Goal: Transaction & Acquisition: Purchase product/service

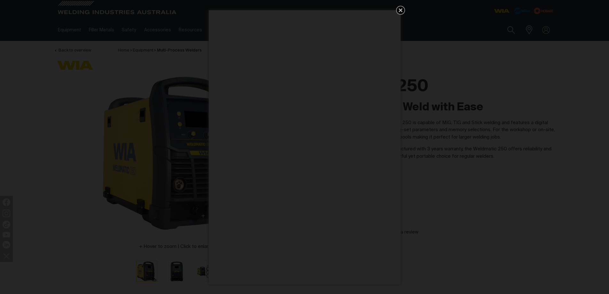
click at [400, 15] on link "Get 5 WIA Welding Guides Free!" at bounding box center [400, 10] width 9 height 9
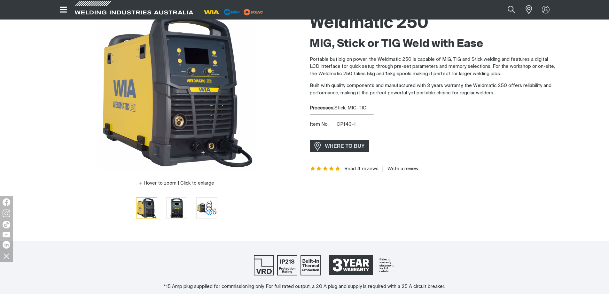
scroll to position [64, 0]
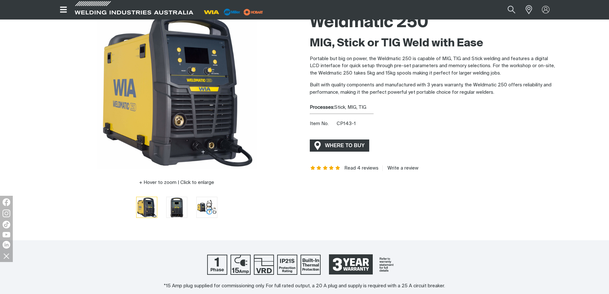
click at [335, 144] on span "WHERE TO BUY" at bounding box center [345, 145] width 48 height 10
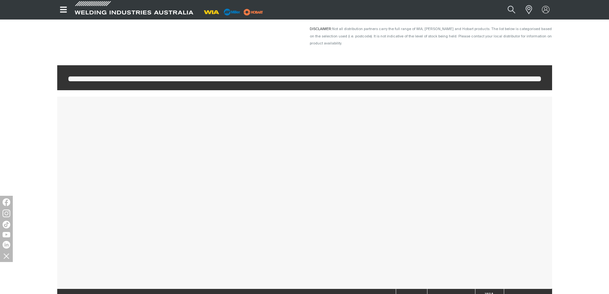
scroll to position [128, 0]
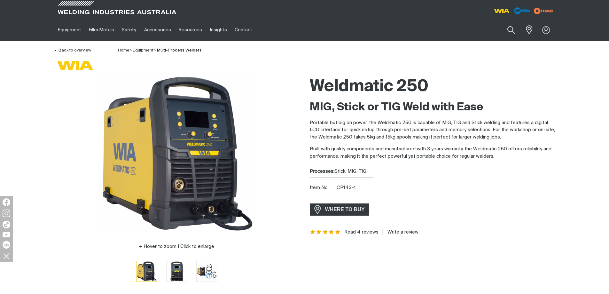
scroll to position [64, 0]
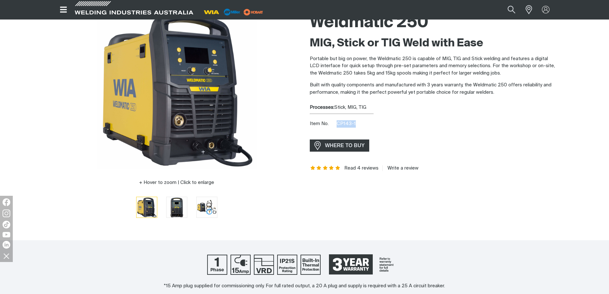
drag, startPoint x: 360, startPoint y: 125, endPoint x: 338, endPoint y: 125, distance: 21.8
click at [338, 125] on div "Item No. CP143-1" at bounding box center [433, 123] width 246 height 7
copy span "CP143-1"
click at [567, 213] on div "Hover to zoom | Click to enlarge Weldmatic 250 MIG, Stick or TIG Weld with Ease…" at bounding box center [304, 117] width 609 height 217
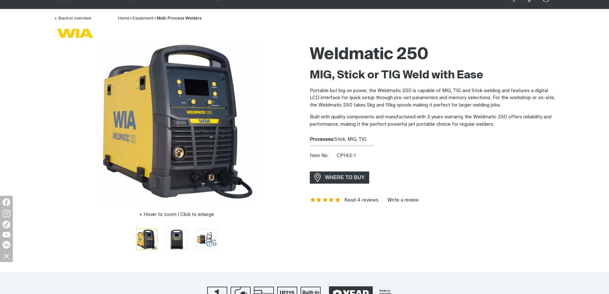
scroll to position [0, 0]
